Goal: Participate in discussion: Engage in conversation with other users on a specific topic

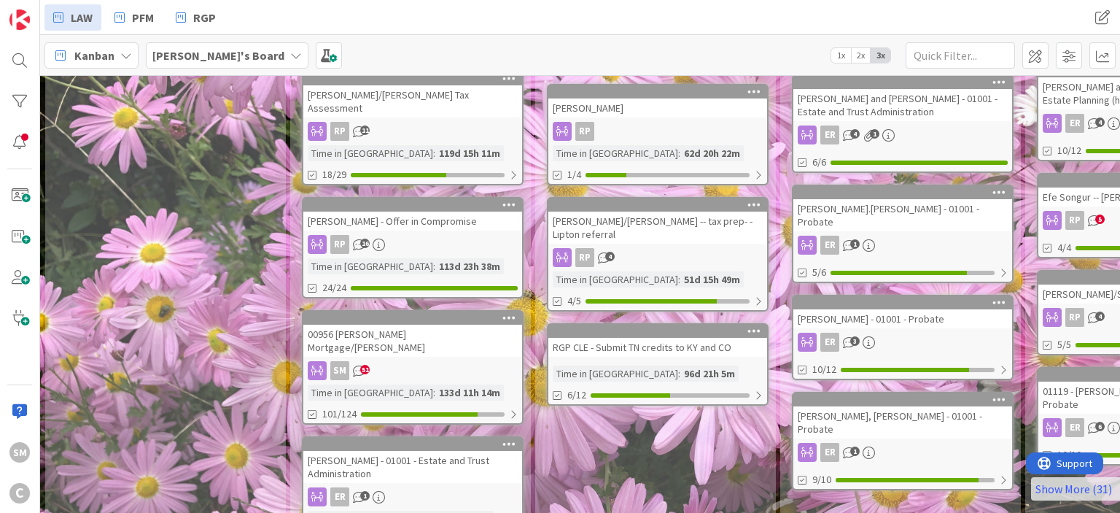
scroll to position [674, 0]
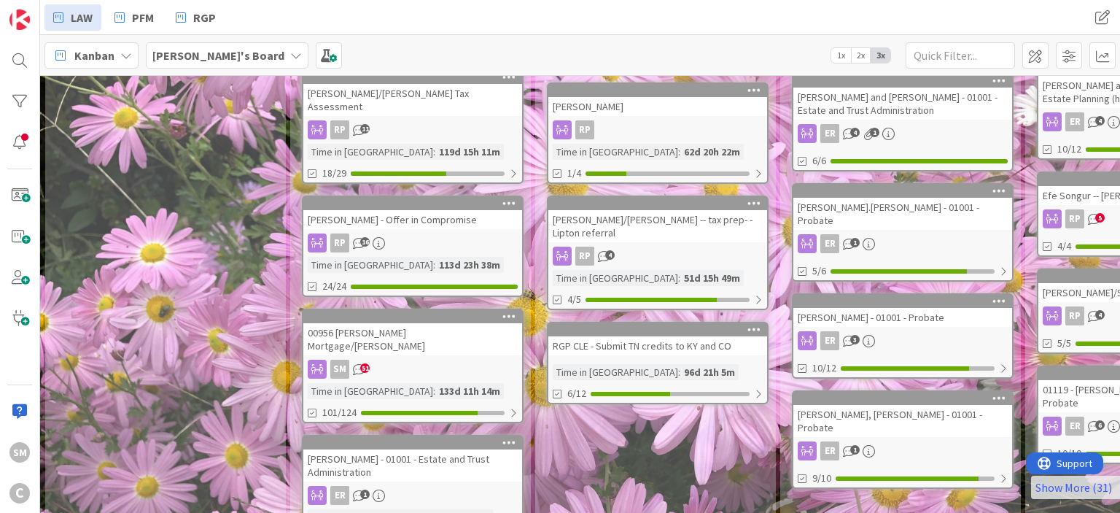
click at [413, 210] on div "[PERSON_NAME] - Offer in Compromise" at bounding box center [412, 219] width 219 height 19
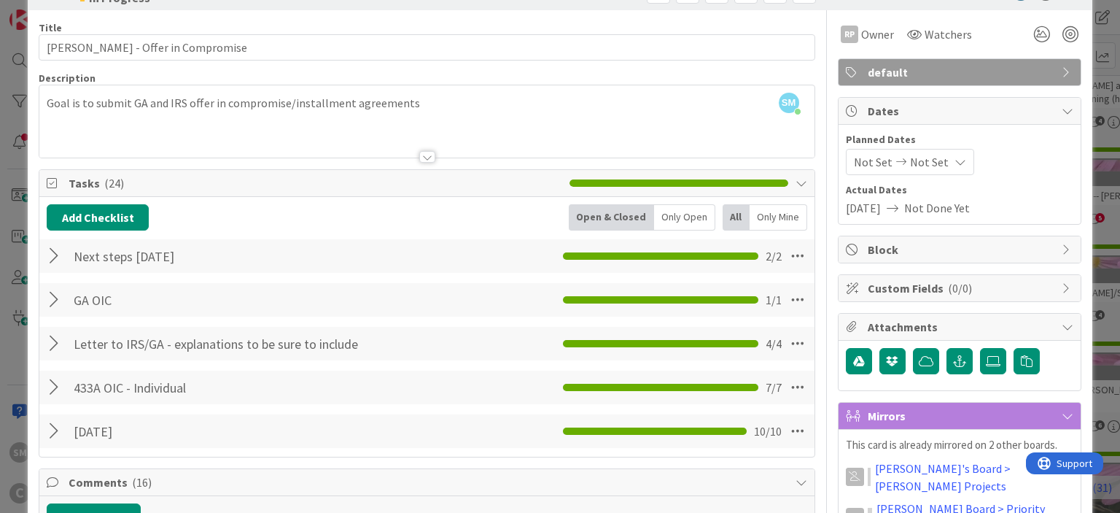
scroll to position [58, 0]
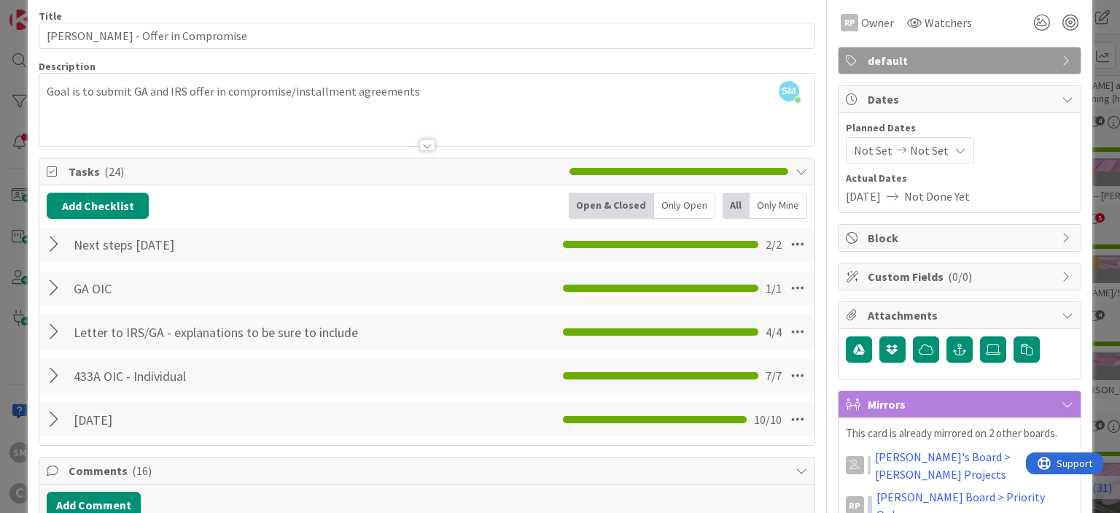
click at [56, 240] on div at bounding box center [56, 244] width 19 height 26
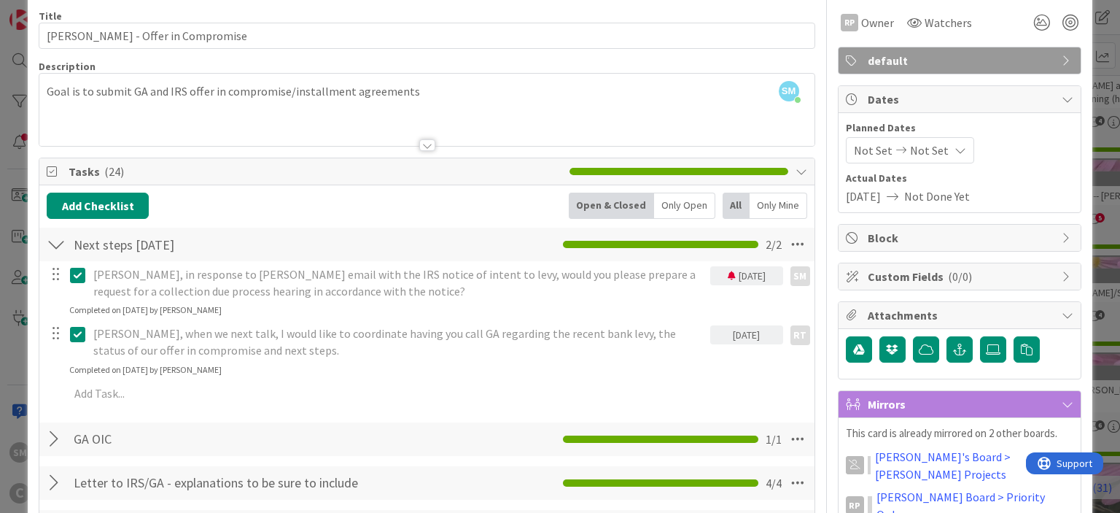
click at [56, 240] on div at bounding box center [56, 244] width 19 height 26
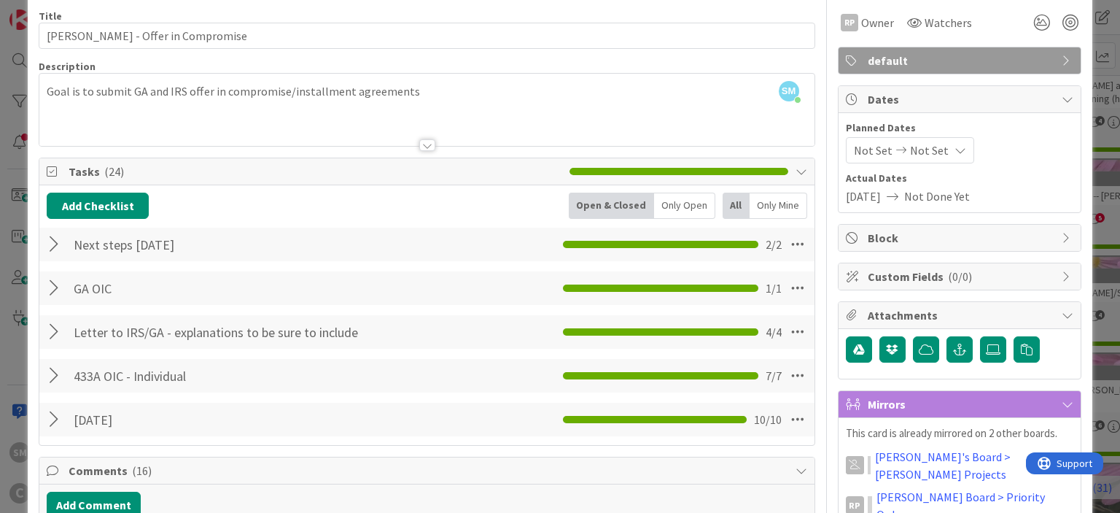
click at [58, 287] on div at bounding box center [56, 288] width 19 height 26
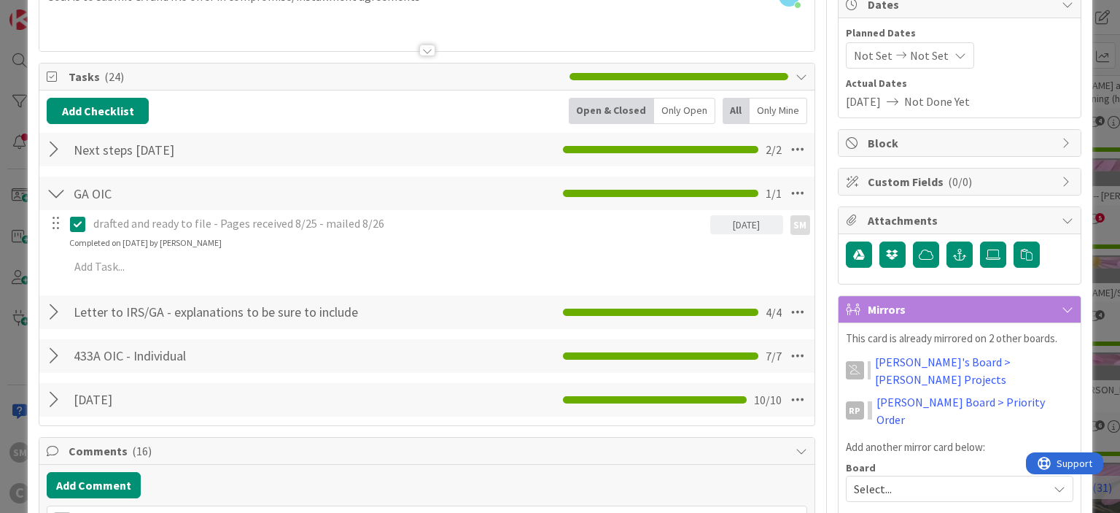
scroll to position [155, 0]
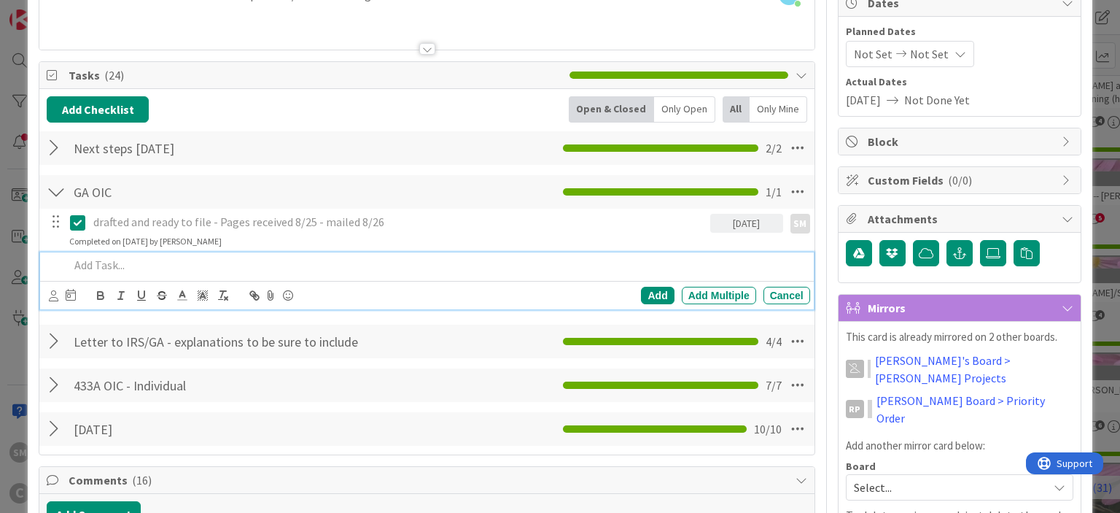
click at [200, 257] on p at bounding box center [436, 265] width 734 height 17
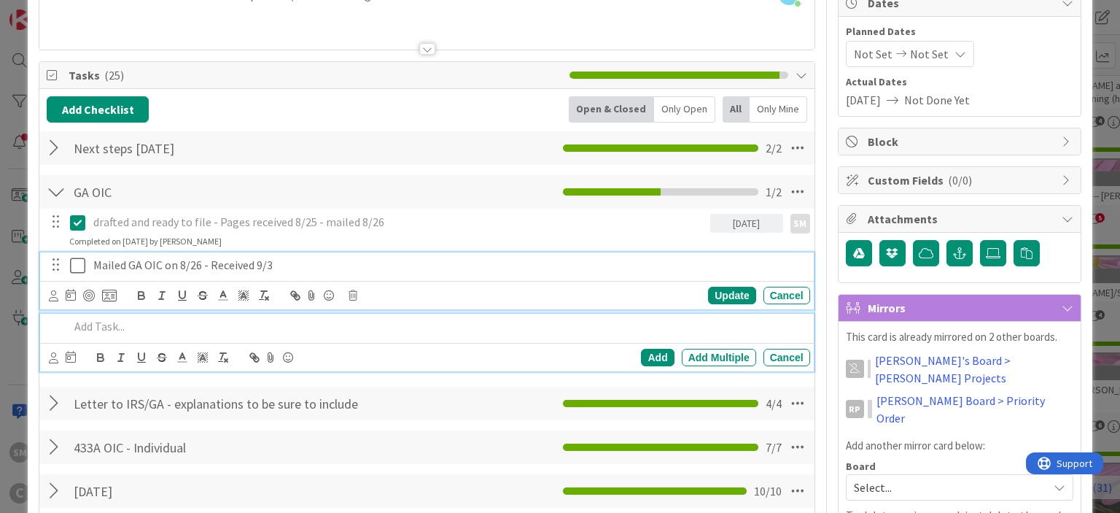
click at [80, 264] on icon at bounding box center [77, 265] width 15 height 17
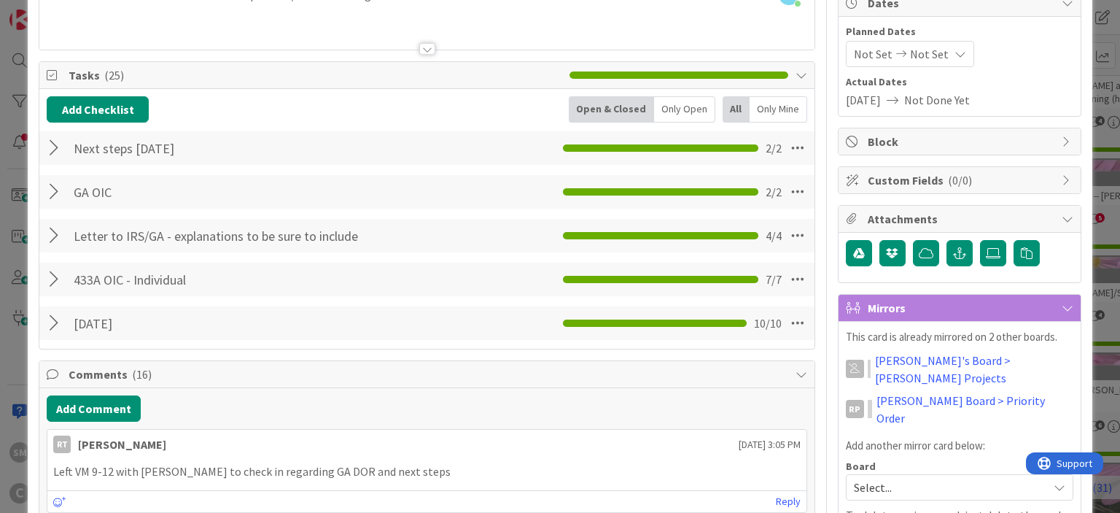
click at [57, 187] on div at bounding box center [56, 192] width 19 height 26
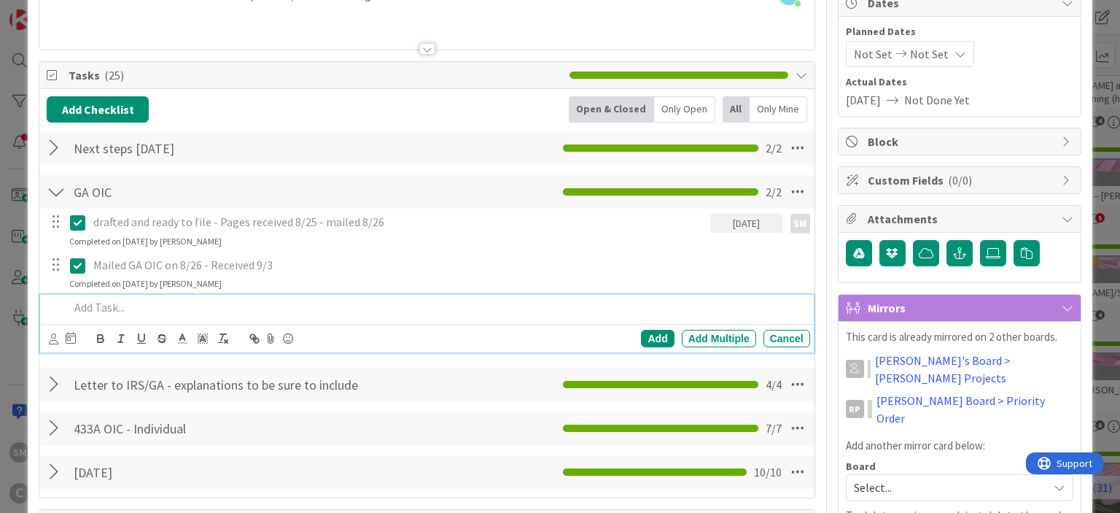
click at [180, 317] on div at bounding box center [436, 308] width 746 height 26
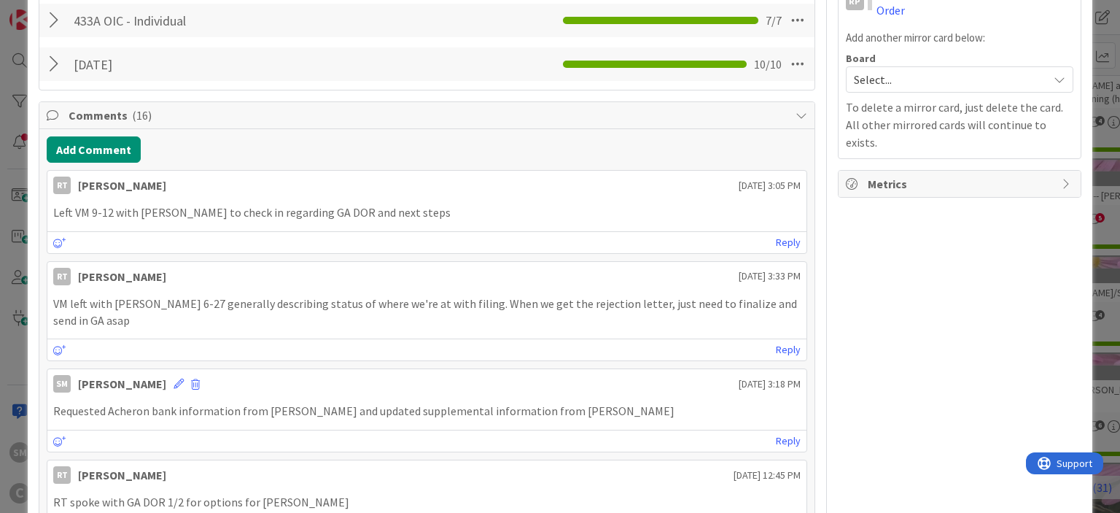
scroll to position [576, 0]
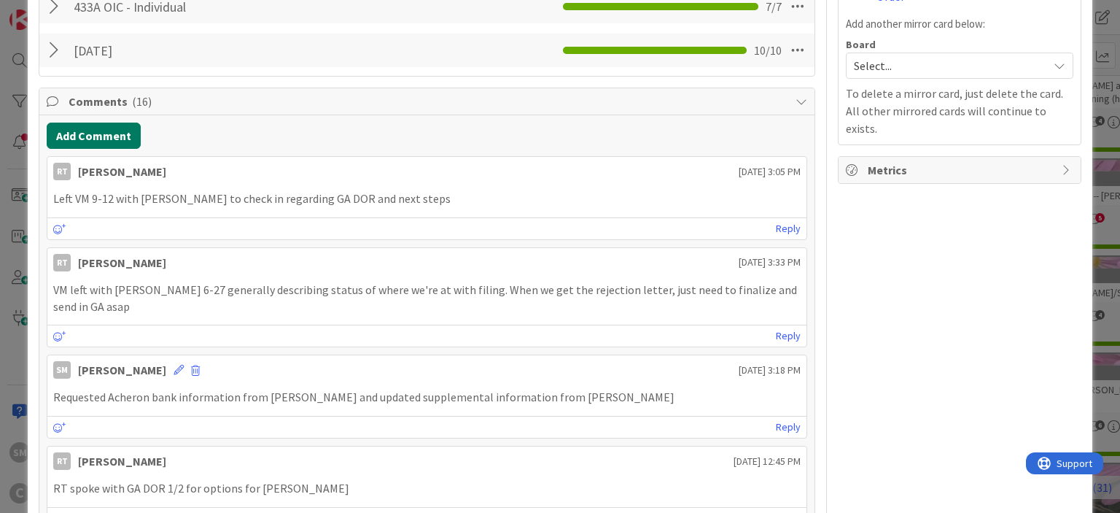
click at [112, 131] on button "Add Comment" at bounding box center [94, 135] width 94 height 26
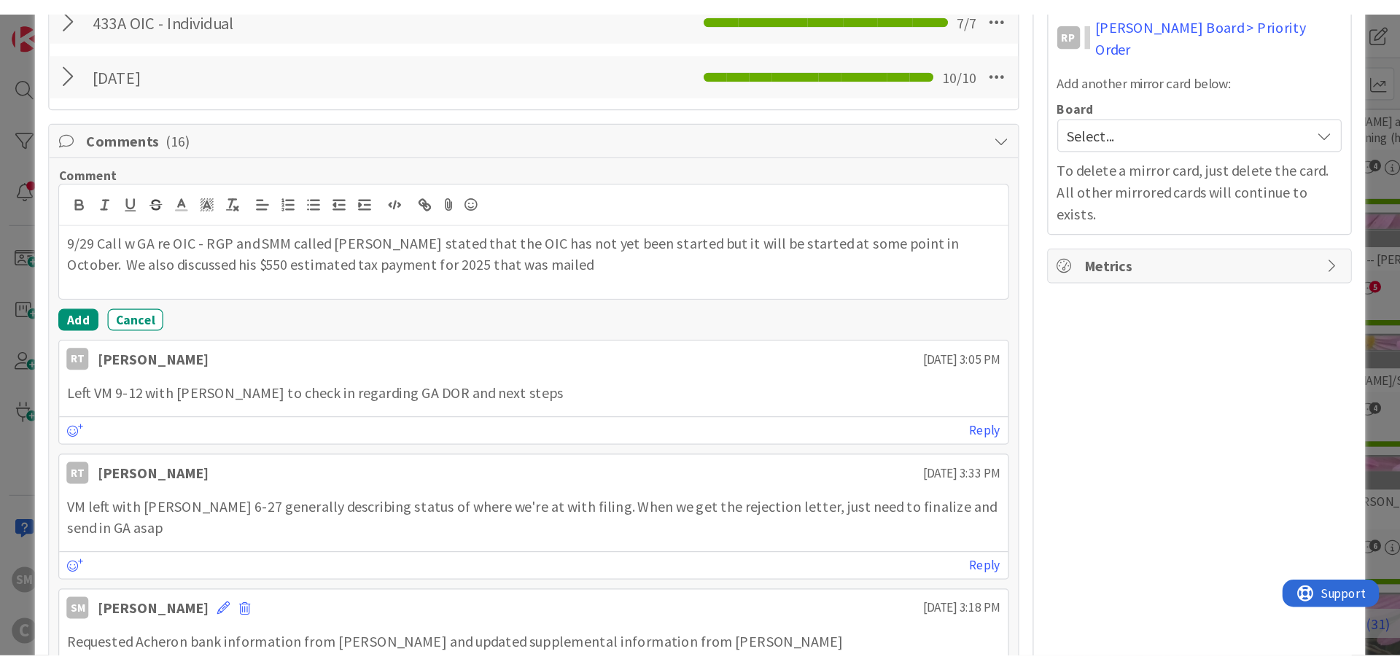
scroll to position [546, 0]
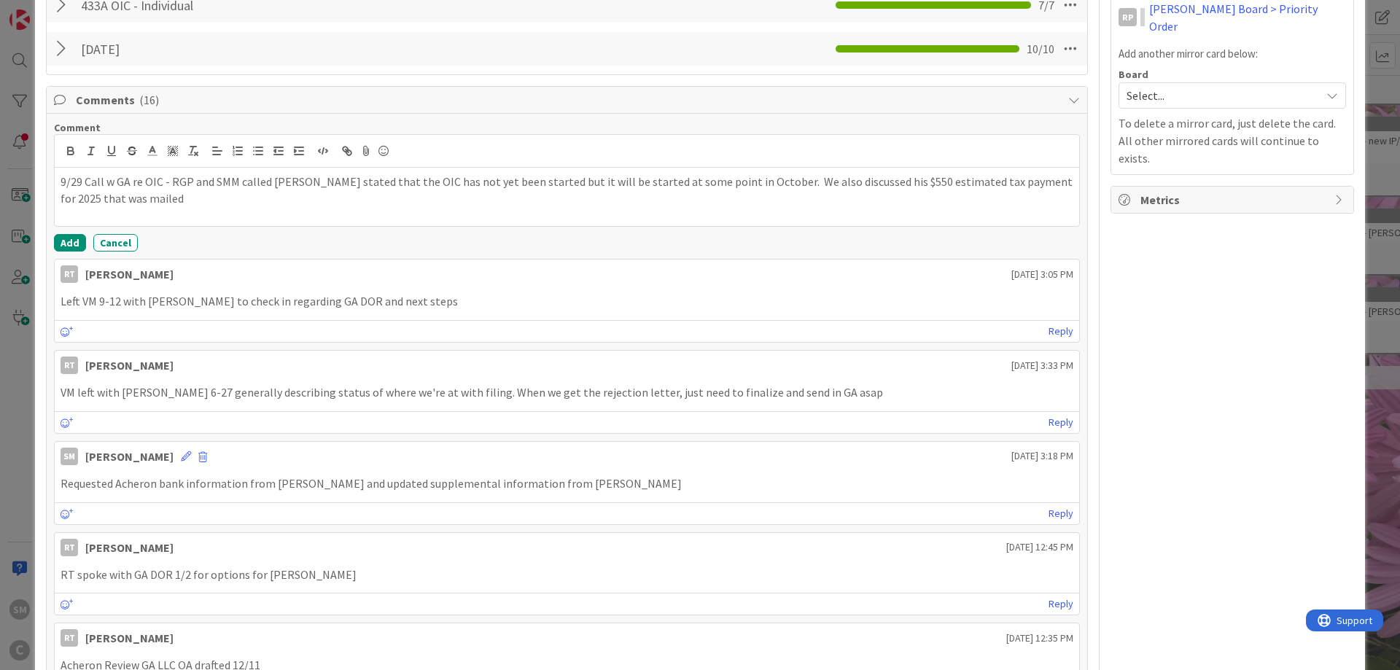
click at [569, 205] on p "9/29 Call w GA re OIC - RGP and SMM called [PERSON_NAME] stated that the OIC ha…" at bounding box center [567, 190] width 1013 height 33
drag, startPoint x: 69, startPoint y: 240, endPoint x: 92, endPoint y: 190, distance: 55.5
click at [91, 190] on div "Comment 9/29 Call w GA re OIC - RGP and SMM called [PERSON_NAME] stated that th…" at bounding box center [567, 186] width 1026 height 131
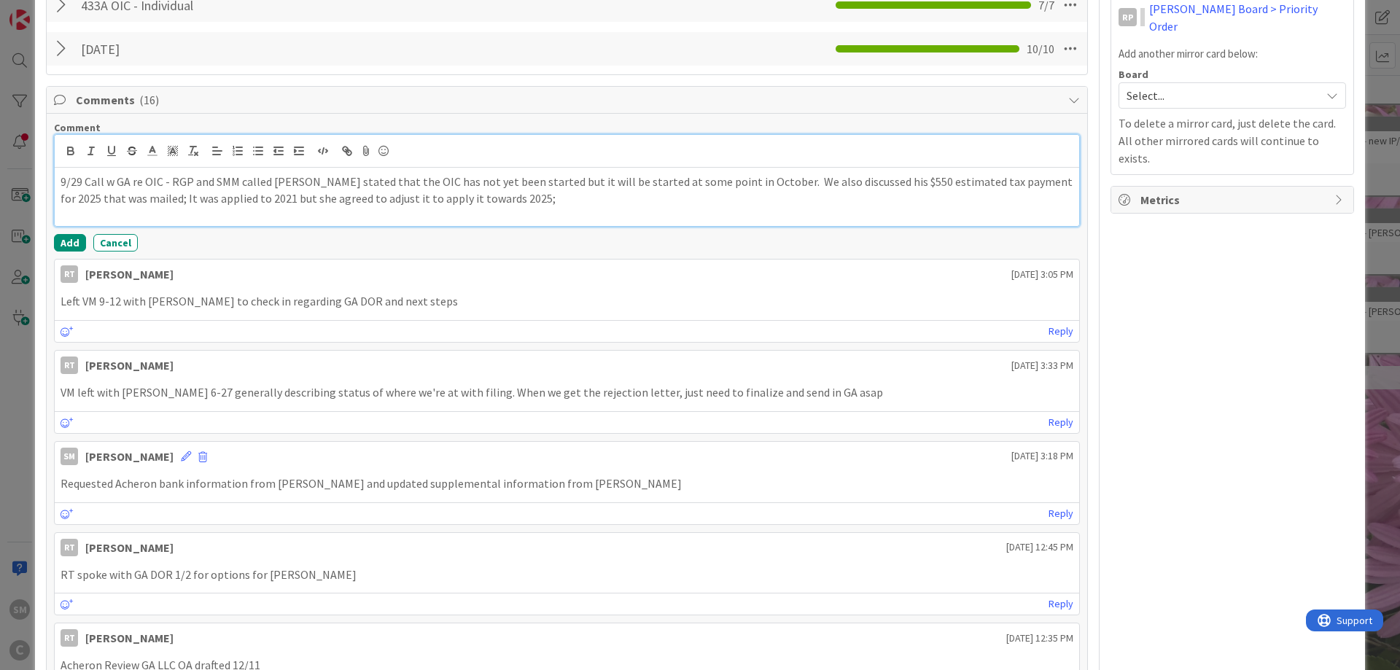
click at [165, 179] on p "9/29 Call w GA re OIC - RGP and SMM called [PERSON_NAME] stated that the OIC ha…" at bounding box center [567, 190] width 1013 height 33
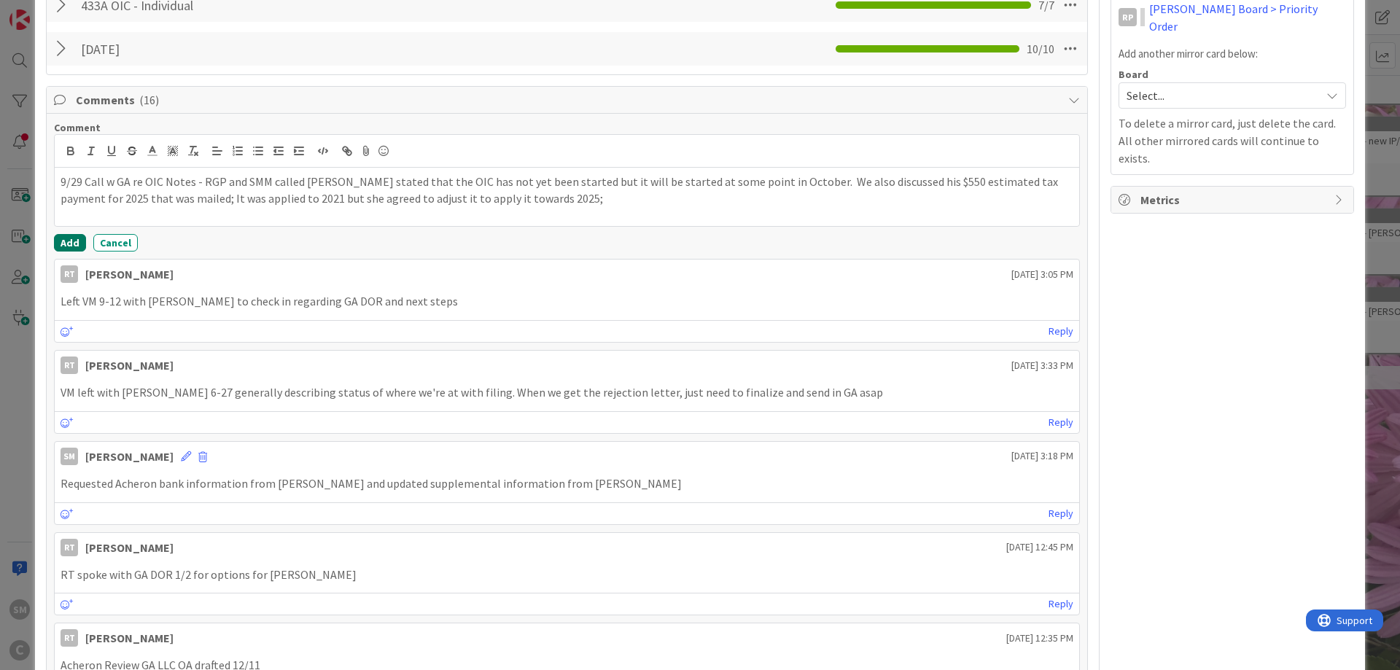
click at [74, 244] on button "Add" at bounding box center [70, 242] width 32 height 17
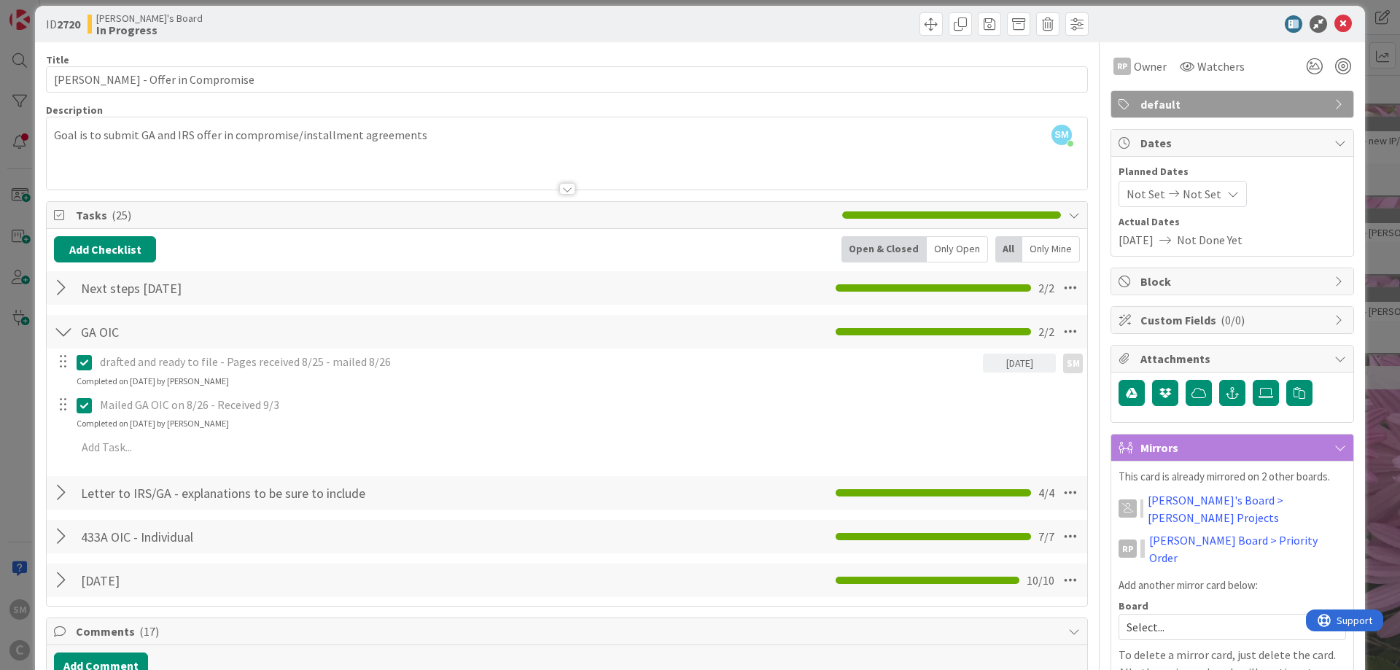
scroll to position [0, 0]
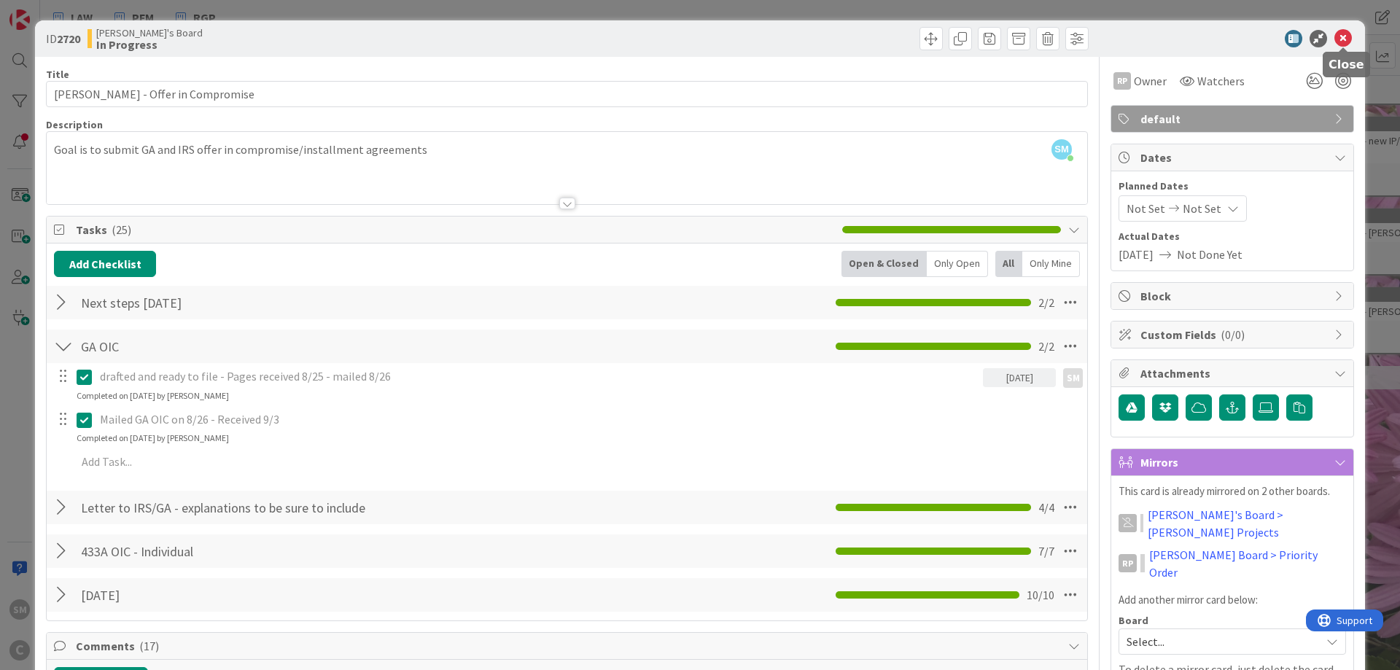
click at [1119, 39] on icon at bounding box center [1342, 38] width 17 height 17
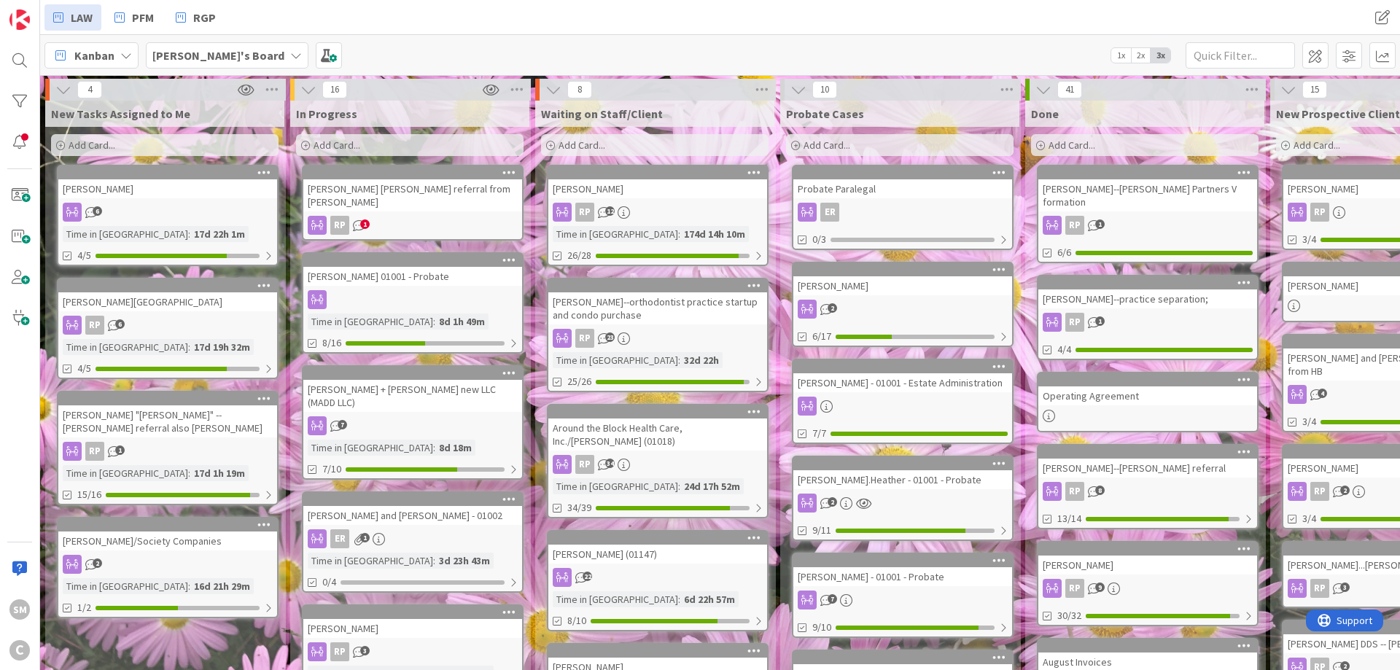
click at [389, 276] on div "[PERSON_NAME] 01001 - Probate Time in Column : 8d 1h 49m 8/16" at bounding box center [413, 302] width 222 height 101
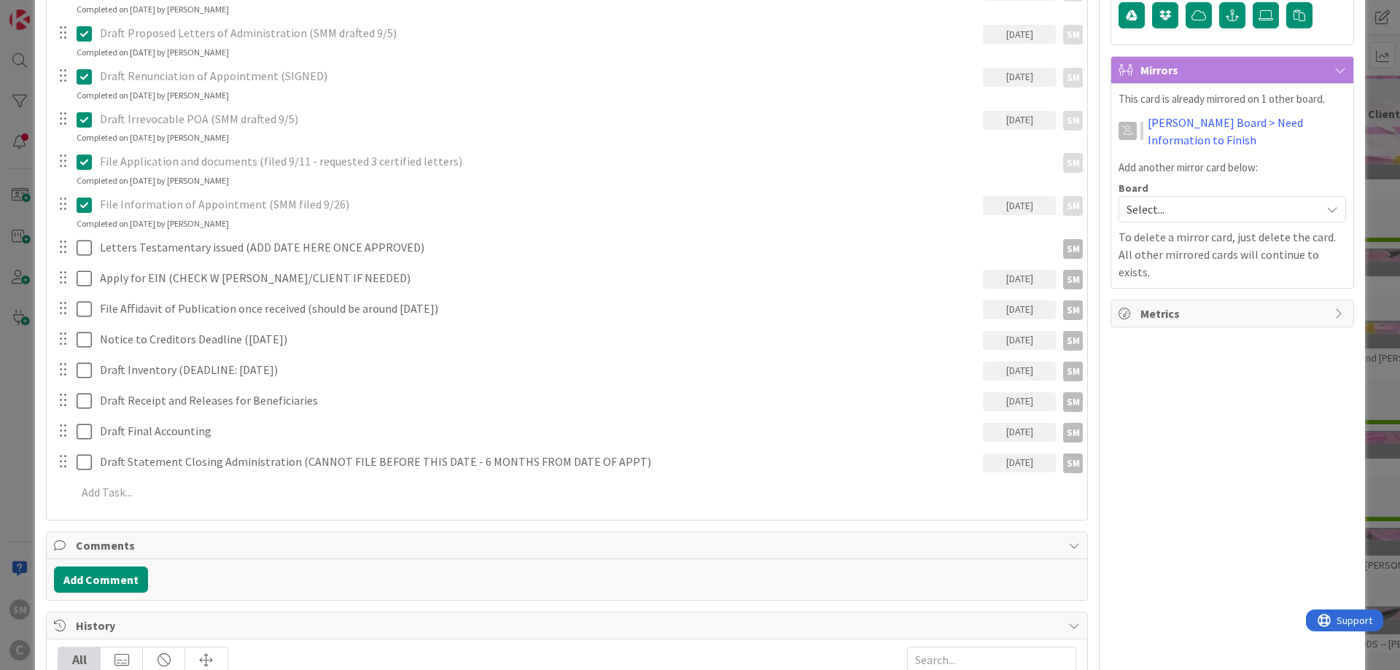
scroll to position [413, 0]
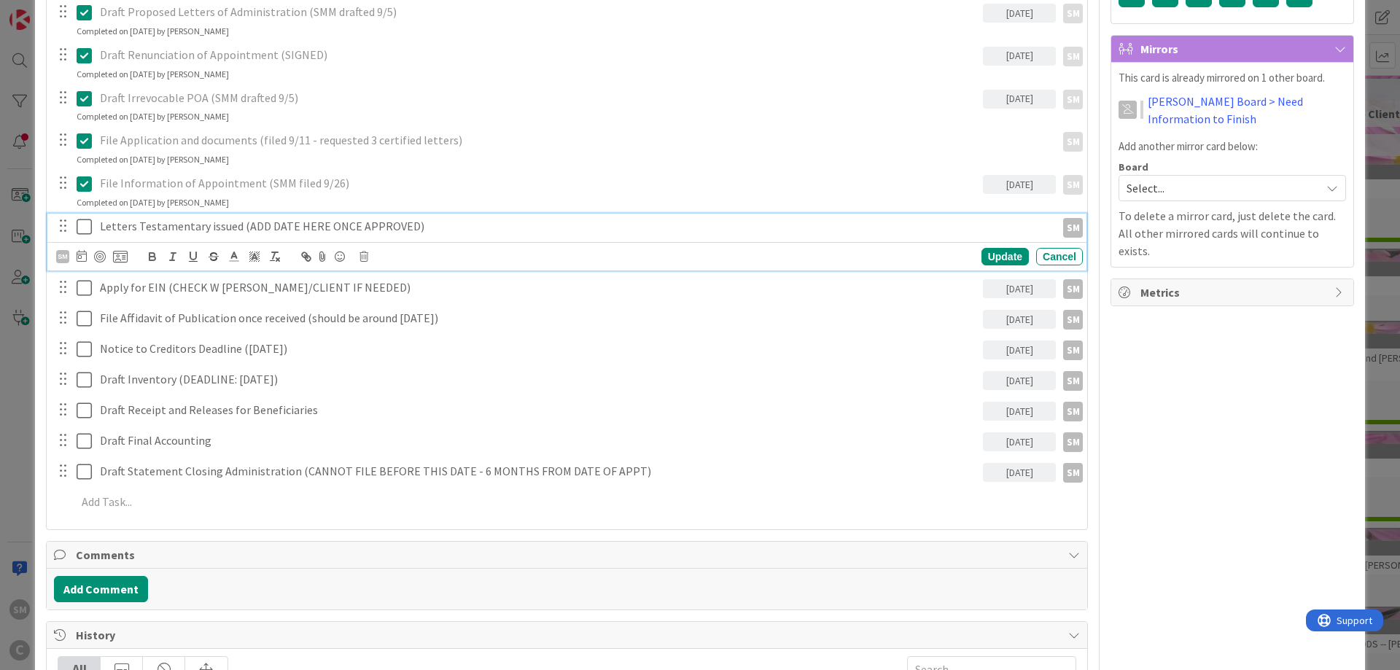
click at [139, 225] on p "Letters Testamentary issued (ADD DATE HERE ONCE APPROVED)" at bounding box center [575, 226] width 950 height 17
click at [257, 228] on p "Letters Testamentary issued (ADD DATE HERE ONCE APPROVED)" at bounding box center [575, 226] width 950 height 17
click at [415, 222] on p "Letters Testamentary issued (ADD DATE HERE ONCE APPROVED)" at bounding box center [575, 226] width 950 height 17
click at [1119, 394] on div "Owner Watchers default Dates Planned Dates Not Set Not Set Actual Dates [DATE] …" at bounding box center [1232, 407] width 244 height 1529
click at [134, 228] on p "Letters Testamentary issued (ADD DATE HERE ONCE APPROVED)" at bounding box center [575, 226] width 950 height 17
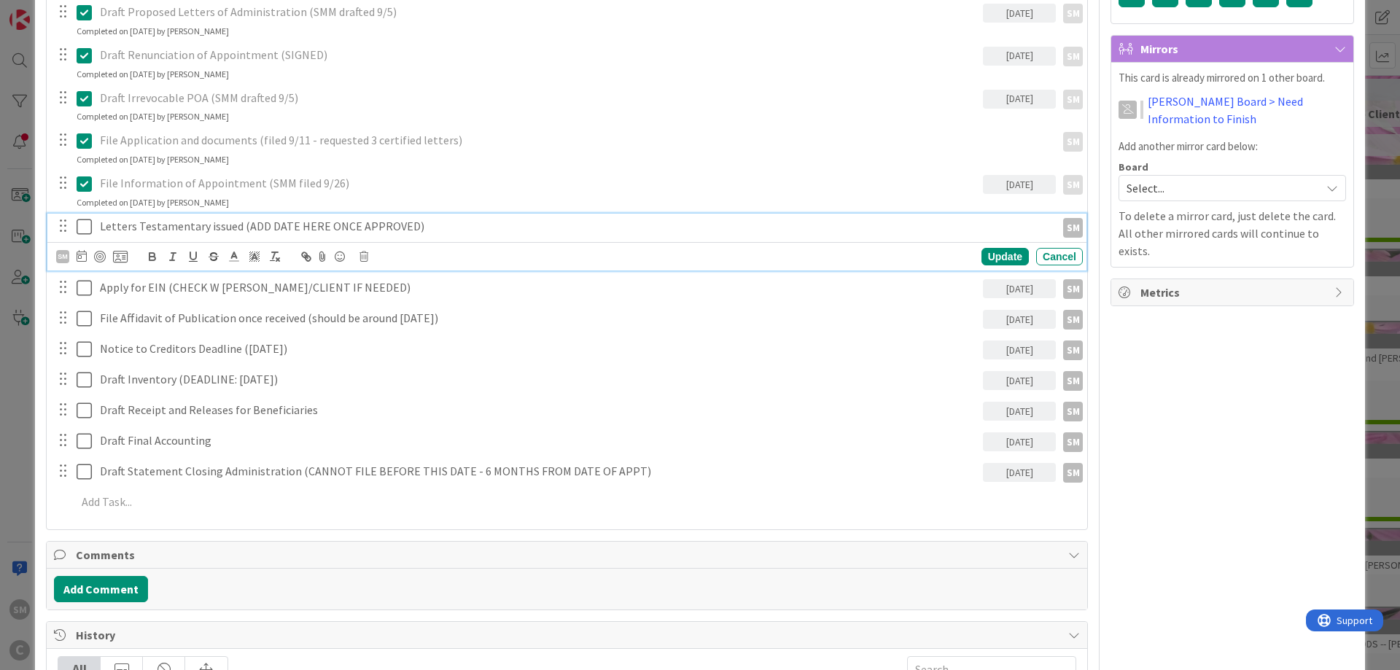
click at [290, 228] on p "Letters Testamentary issued (ADD DATE HERE ONCE APPROVED)" at bounding box center [575, 226] width 950 height 17
click at [1119, 351] on div "Owner Watchers default Dates Planned Dates Not Set Not Set Actual Dates [DATE] …" at bounding box center [1232, 407] width 244 height 1529
